Goal: Task Accomplishment & Management: Use online tool/utility

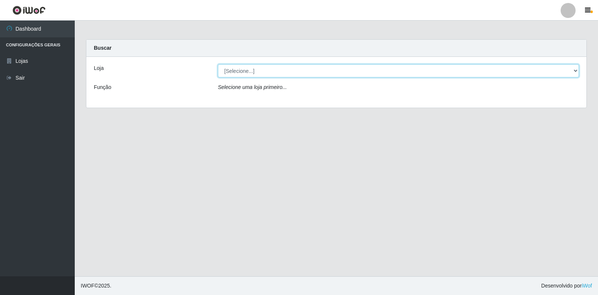
click at [579, 67] on select "[Selecione...] Extrabom - Loja 18 Goiabeiras" at bounding box center [398, 70] width 361 height 13
select select "501"
click at [218, 64] on select "[Selecione...] Extrabom - Loja 18 Goiabeiras" at bounding box center [398, 70] width 361 height 13
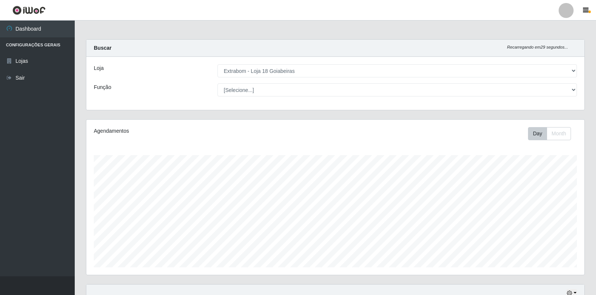
scroll to position [155, 498]
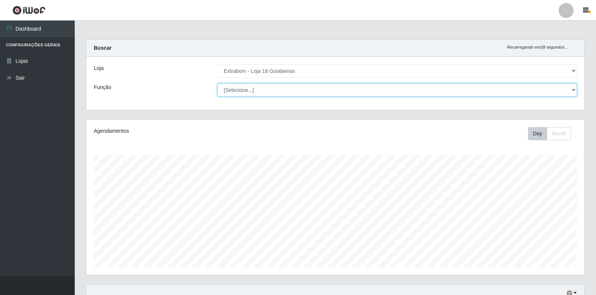
click at [487, 90] on select "[Selecione...] ATENDENTE DE E-COMMERCE ATENDENTE DE E-COMMERCE + ATENDENTE DE E…" at bounding box center [398, 89] width 360 height 13
click at [481, 93] on select "[Selecione...] ATENDENTE DE E-COMMERCE ATENDENTE DE E-COMMERCE + ATENDENTE DE E…" at bounding box center [398, 89] width 360 height 13
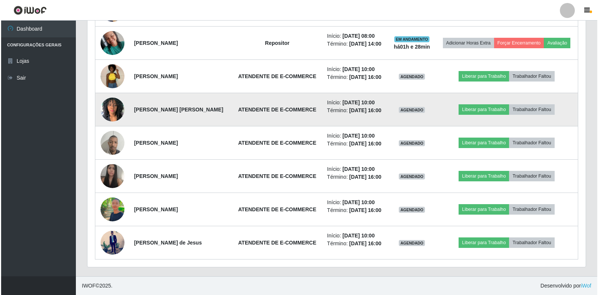
scroll to position [336, 0]
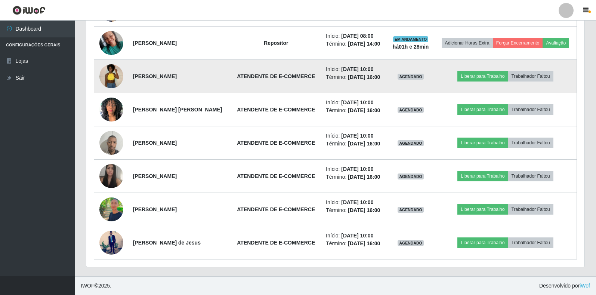
click at [107, 90] on img at bounding box center [111, 76] width 24 height 32
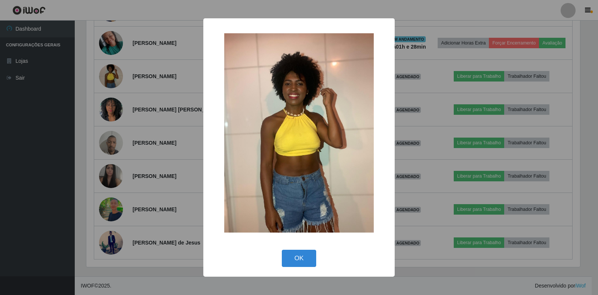
click at [119, 91] on div "× OK Cancel" at bounding box center [299, 147] width 598 height 295
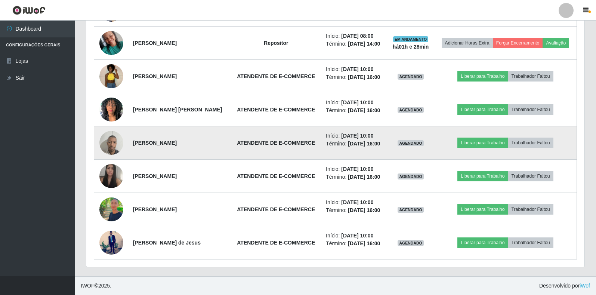
scroll to position [155, 498]
click at [109, 158] on img at bounding box center [111, 143] width 24 height 32
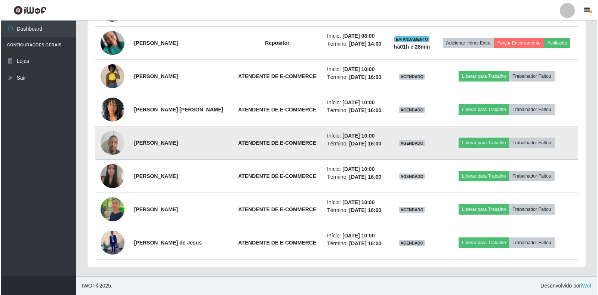
scroll to position [155, 494]
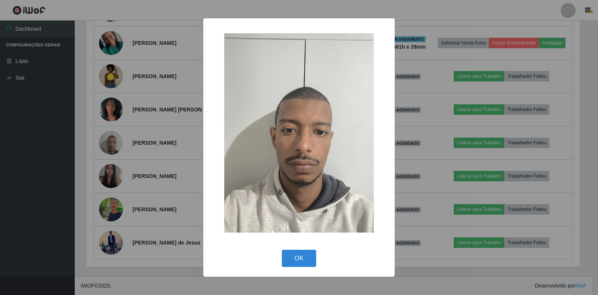
click at [113, 169] on div "× OK Cancel" at bounding box center [299, 147] width 598 height 295
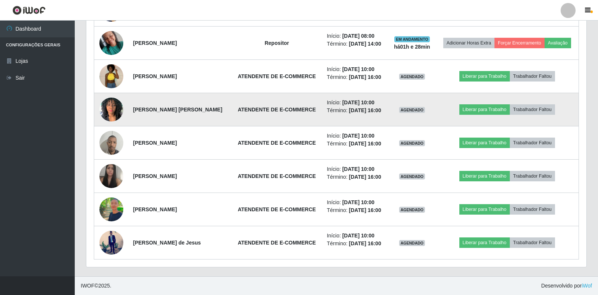
click at [110, 123] on img at bounding box center [111, 109] width 24 height 32
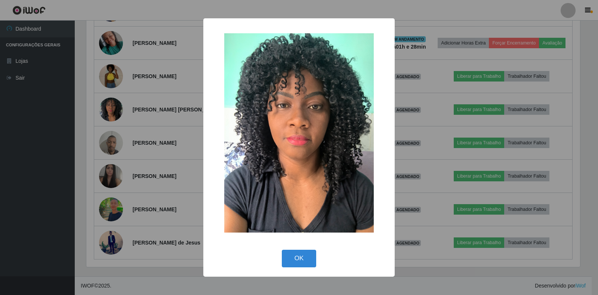
click at [109, 125] on div "× OK Cancel" at bounding box center [299, 147] width 598 height 295
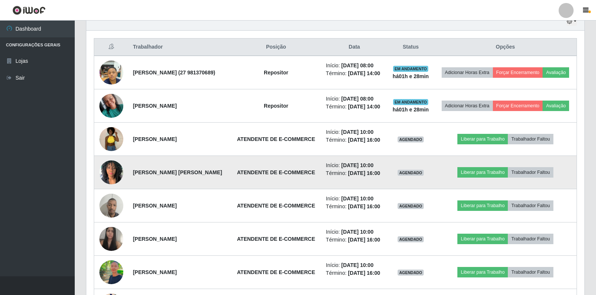
scroll to position [267, 0]
